Goal: Information Seeking & Learning: Learn about a topic

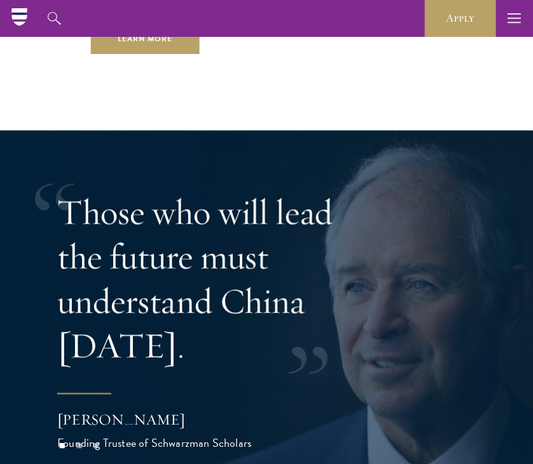
scroll to position [3336, 0]
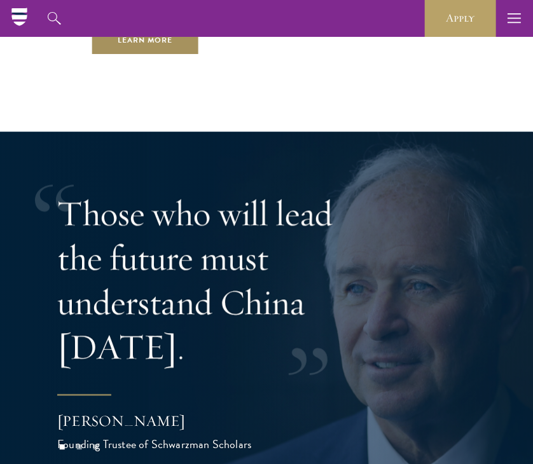
click at [188, 46] on link "Learn More" at bounding box center [145, 41] width 109 height 29
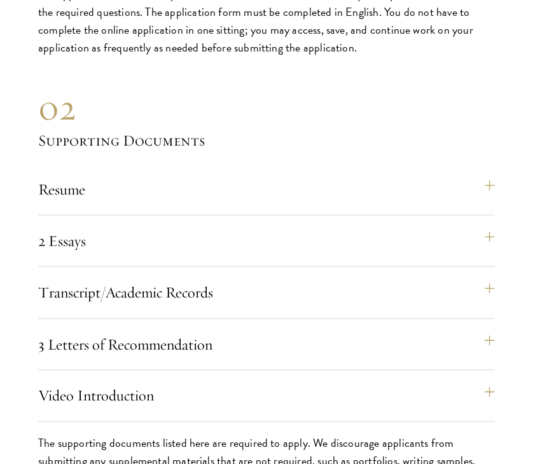
scroll to position [4292, 0]
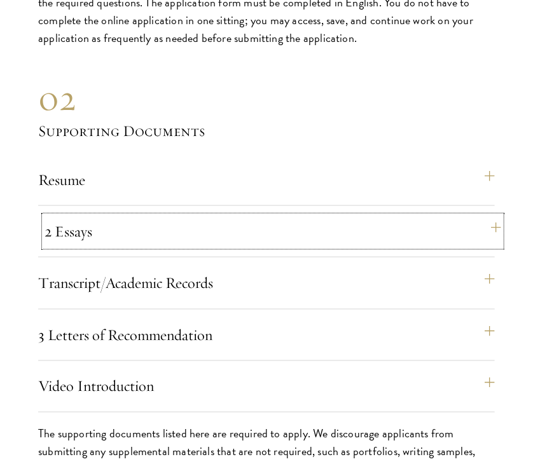
click at [482, 233] on button "2 Essays" at bounding box center [272, 231] width 456 height 31
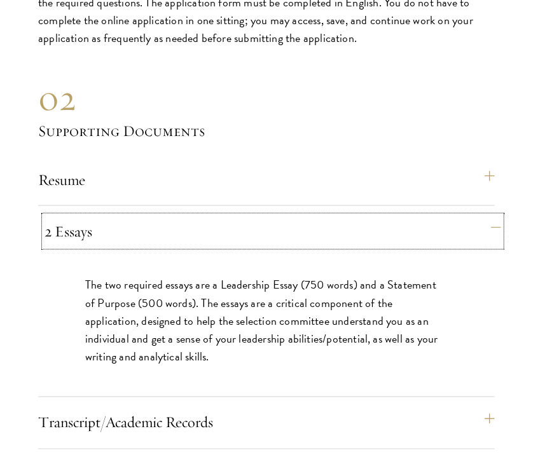
click at [482, 233] on button "2 Essays" at bounding box center [272, 231] width 456 height 31
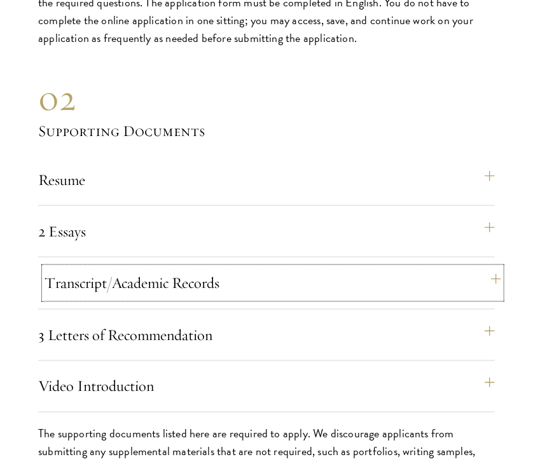
click at [460, 290] on button "Transcript/Academic Records" at bounding box center [272, 283] width 456 height 31
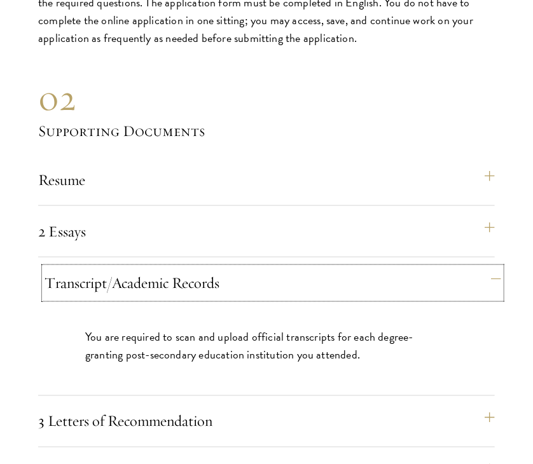
click at [460, 290] on button "Transcript/Academic Records" at bounding box center [272, 283] width 456 height 31
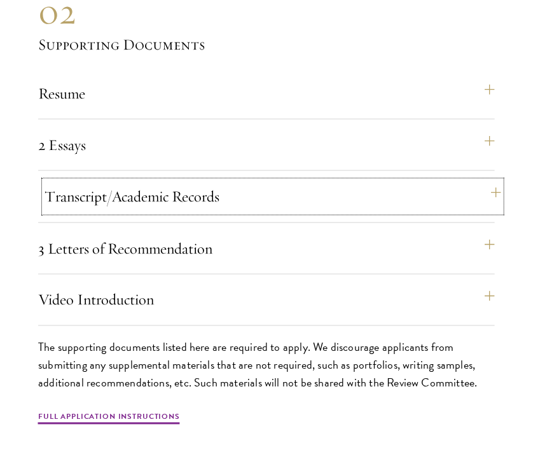
scroll to position [4378, 0]
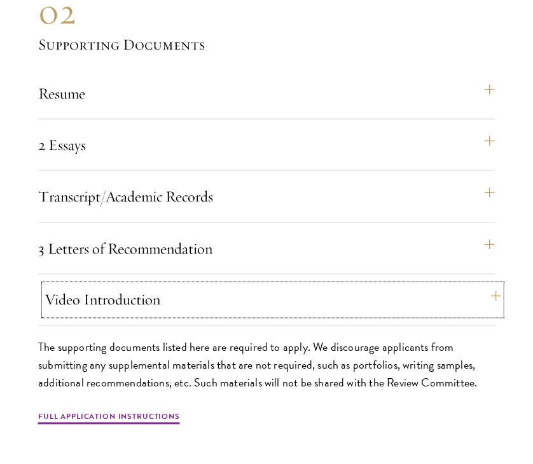
click at [449, 303] on button "Video Introduction" at bounding box center [272, 300] width 456 height 31
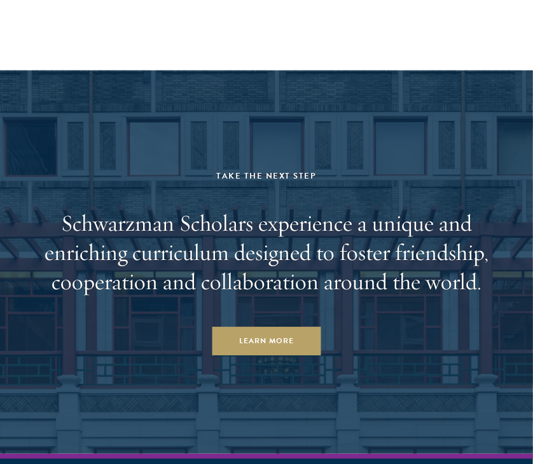
scroll to position [7004, 0]
